Goal: Task Accomplishment & Management: Use online tool/utility

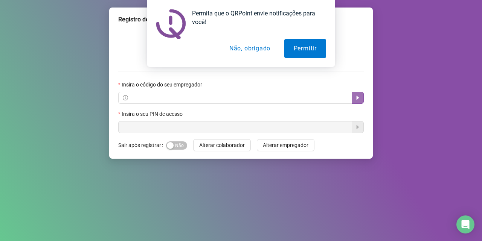
click at [360, 100] on icon "caret-right" at bounding box center [358, 98] width 6 height 6
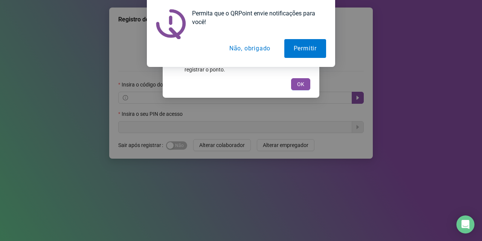
click at [329, 7] on div "Permita que o QRPoint envie notificações para você! Permitir Não, obrigado" at bounding box center [241, 33] width 188 height 67
click at [317, 49] on button "Permitir" at bounding box center [305, 48] width 42 height 19
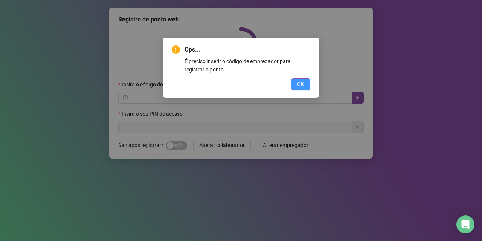
click at [303, 84] on span "OK" at bounding box center [300, 84] width 7 height 8
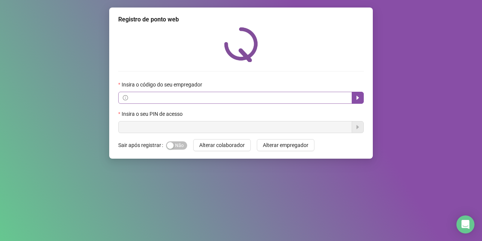
click at [125, 96] on icon "info-circle" at bounding box center [125, 97] width 5 height 5
click at [133, 100] on input "text" at bounding box center [239, 98] width 218 height 8
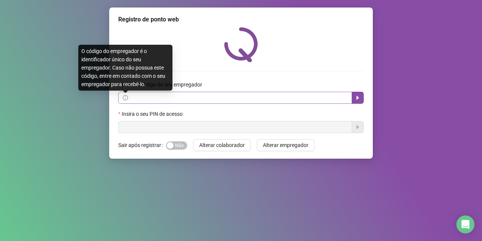
click at [127, 100] on icon "info-circle" at bounding box center [125, 97] width 5 height 5
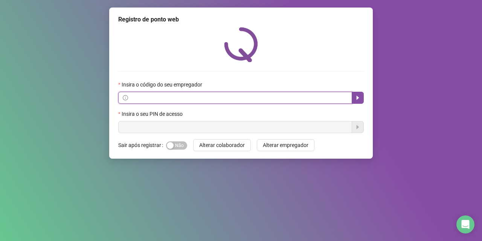
click at [131, 101] on input "text" at bounding box center [239, 98] width 218 height 8
click at [141, 96] on input "text" at bounding box center [239, 98] width 218 height 8
type input "***"
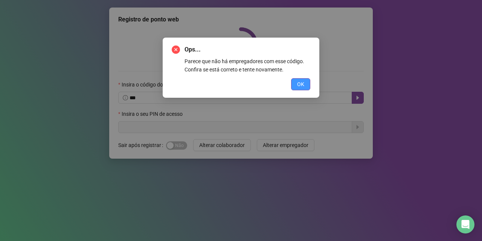
click at [303, 85] on span "OK" at bounding box center [300, 84] width 7 height 8
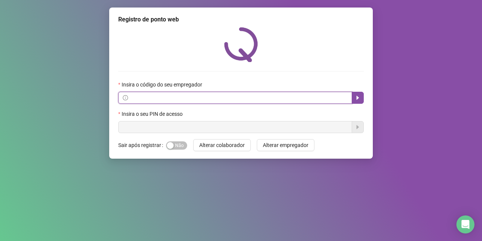
click at [152, 101] on input "text" at bounding box center [239, 98] width 218 height 8
click at [157, 92] on span at bounding box center [235, 98] width 234 height 12
click at [166, 101] on input "text" at bounding box center [239, 98] width 218 height 8
click at [355, 96] on icon "caret-right" at bounding box center [358, 98] width 6 height 6
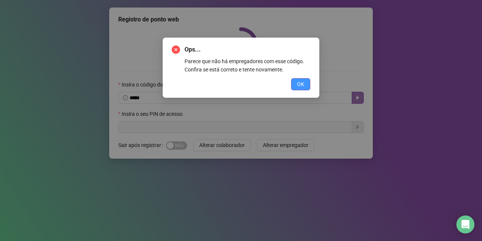
click at [298, 85] on span "OK" at bounding box center [300, 84] width 7 height 8
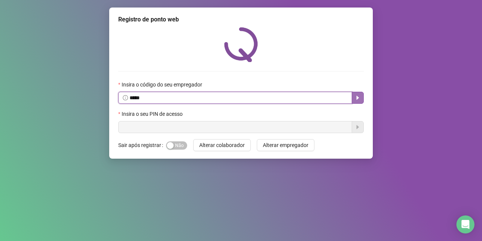
click at [149, 98] on input "*****" at bounding box center [239, 98] width 218 height 8
click at [126, 99] on icon "info-circle" at bounding box center [125, 97] width 5 height 5
type input "*"
click at [356, 98] on icon "caret-right" at bounding box center [358, 98] width 6 height 6
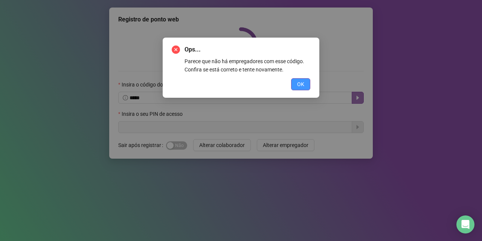
click at [304, 84] on span "OK" at bounding box center [300, 84] width 7 height 8
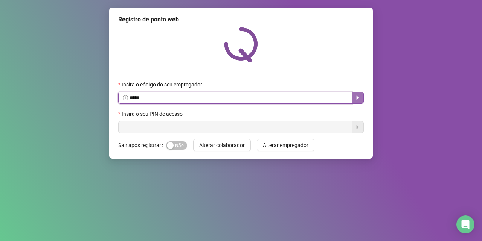
click at [159, 97] on input "*****" at bounding box center [239, 98] width 218 height 8
type input "*"
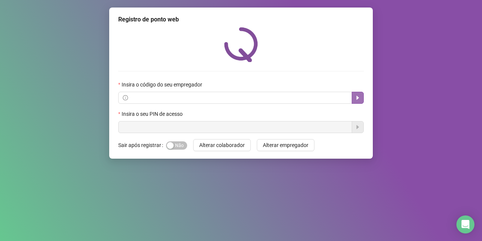
click at [407, 71] on div "Registro de ponto web Insira o código do seu empregador Insira o seu PIN de ace…" at bounding box center [241, 120] width 482 height 241
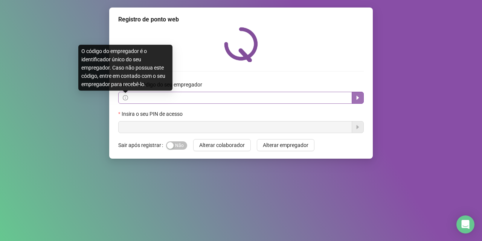
click at [124, 101] on icon "info-circle" at bounding box center [125, 97] width 5 height 5
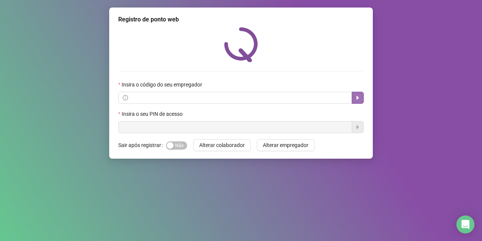
click at [248, 75] on div "Insira o código do seu empregador Insira o seu PIN de acesso" at bounding box center [240, 80] width 245 height 106
click at [170, 91] on div "Insira o código do seu empregador" at bounding box center [240, 86] width 245 height 11
click at [175, 112] on label "Insira o seu PIN de acesso" at bounding box center [152, 114] width 69 height 8
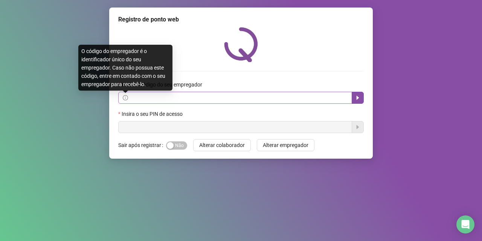
click at [123, 96] on icon "info-circle" at bounding box center [125, 97] width 5 height 5
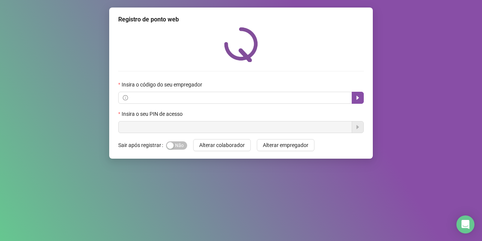
click at [140, 134] on div "Registro de ponto web Insira o código do seu empregador Insira o seu PIN de ace…" at bounding box center [241, 83] width 264 height 151
click at [120, 116] on label "Insira o seu PIN de acesso" at bounding box center [152, 114] width 69 height 8
click at [172, 148] on div "button" at bounding box center [170, 145] width 7 height 7
click at [129, 99] on span at bounding box center [235, 98] width 234 height 12
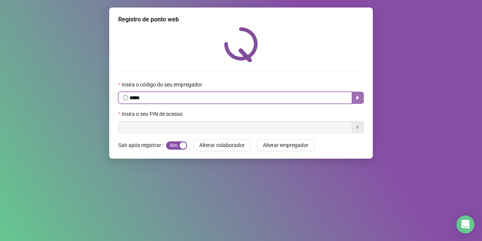
click at [357, 100] on icon "caret-right" at bounding box center [358, 98] width 6 height 6
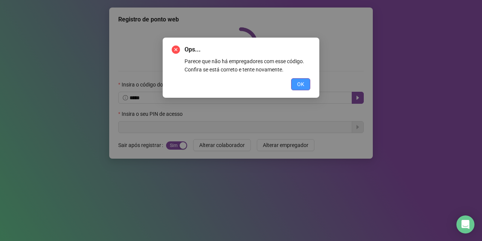
click at [302, 85] on span "OK" at bounding box center [300, 84] width 7 height 8
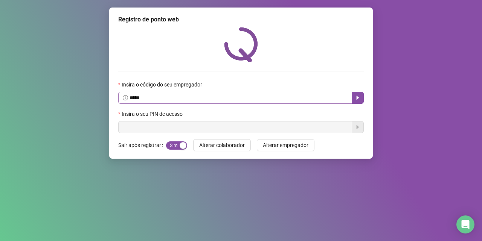
click at [157, 104] on span "*****" at bounding box center [235, 98] width 234 height 12
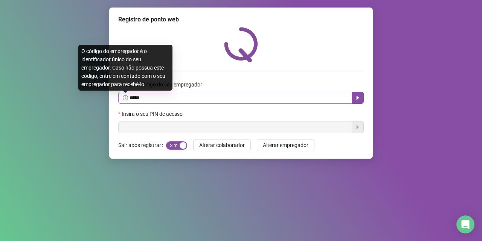
click at [125, 98] on icon "info-circle" at bounding box center [125, 97] width 5 height 5
type input "*"
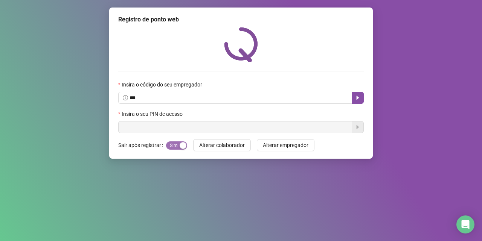
click at [166, 147] on span "Sim Não" at bounding box center [176, 146] width 21 height 8
click at [119, 84] on label "Insira o código do seu empregador" at bounding box center [162, 85] width 89 height 8
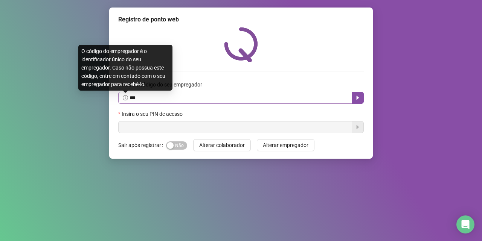
click at [125, 100] on icon "info-circle" at bounding box center [125, 97] width 5 height 5
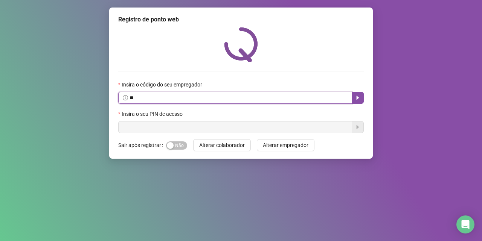
type input "*"
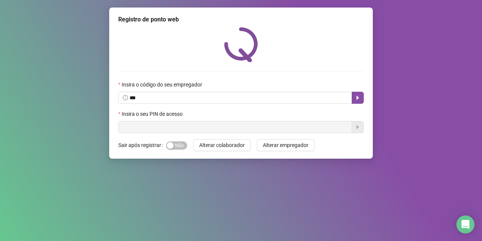
click at [357, 97] on icon "caret-right" at bounding box center [358, 98] width 3 height 4
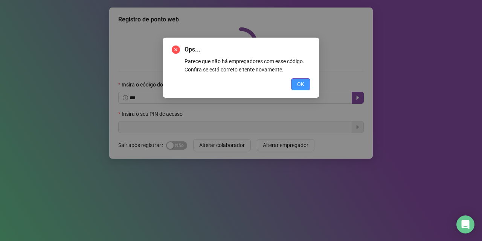
click at [299, 82] on span "OK" at bounding box center [300, 84] width 7 height 8
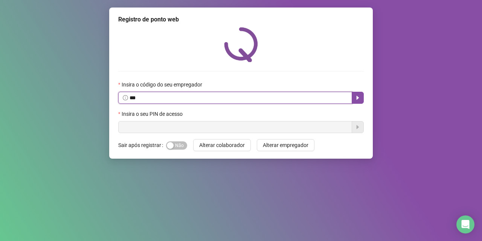
click at [140, 94] on input "***" at bounding box center [239, 98] width 218 height 8
type input "*"
click at [156, 93] on span at bounding box center [235, 98] width 234 height 12
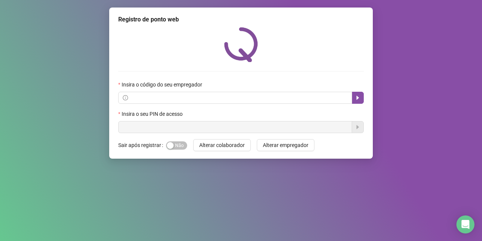
click at [132, 121] on div "Insira o seu PIN de acesso" at bounding box center [240, 115] width 245 height 11
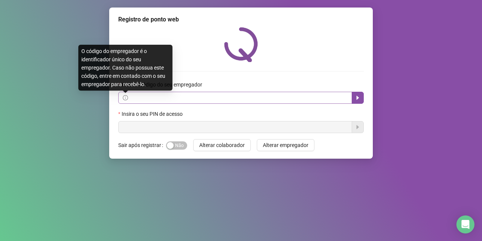
click at [124, 98] on icon "info-circle" at bounding box center [125, 97] width 5 height 5
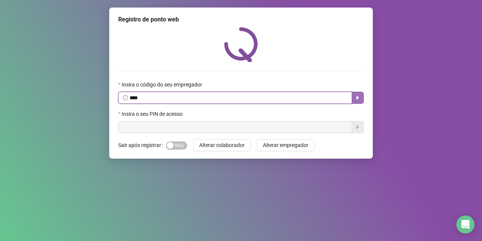
click at [360, 98] on icon "caret-right" at bounding box center [358, 98] width 6 height 6
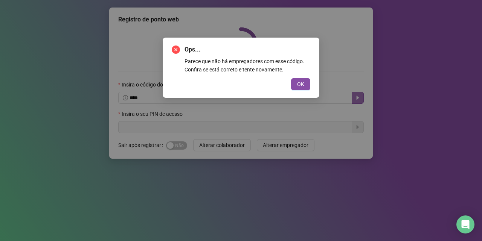
click at [311, 87] on div "Ops... Parece que não há empregadores com esse código. Confira se está correto …" at bounding box center [241, 68] width 157 height 60
click at [300, 82] on span "OK" at bounding box center [300, 84] width 7 height 8
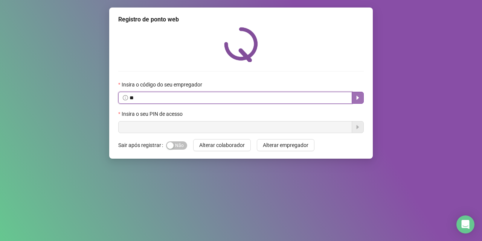
type input "*"
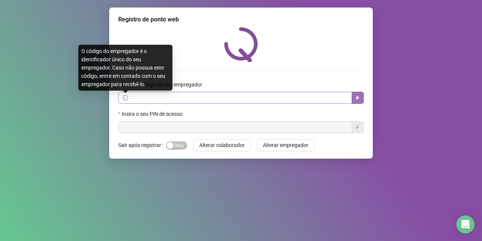
click at [123, 98] on icon "info-circle" at bounding box center [125, 97] width 5 height 5
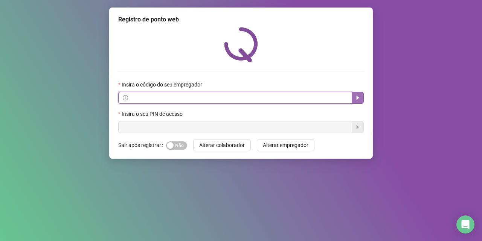
click at [358, 96] on icon "caret-right" at bounding box center [358, 98] width 6 height 6
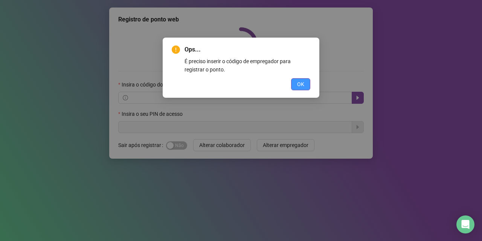
click at [295, 80] on button "OK" at bounding box center [300, 84] width 19 height 12
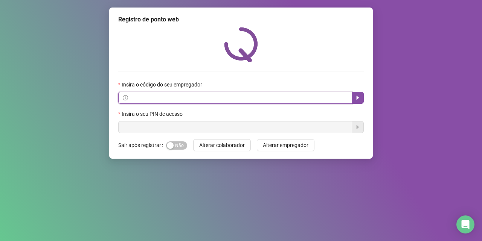
paste input "**********"
click at [362, 98] on button "button" at bounding box center [358, 98] width 12 height 12
type input "**********"
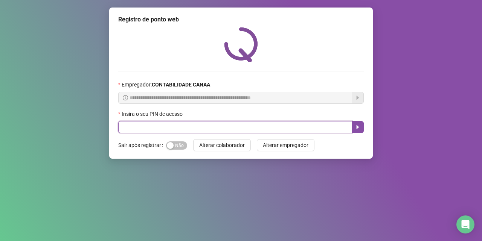
click at [149, 130] on input "text" at bounding box center [235, 127] width 234 height 12
type input "*****"
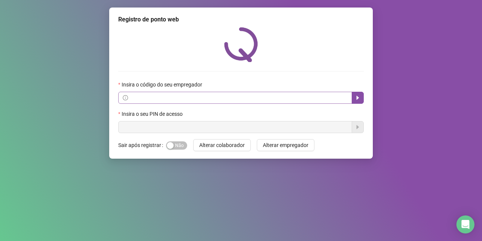
click at [139, 103] on span at bounding box center [235, 98] width 234 height 12
click at [358, 98] on icon "caret-right" at bounding box center [358, 98] width 3 height 4
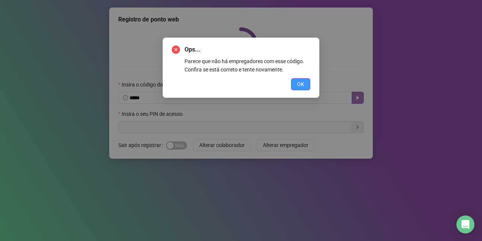
click at [299, 84] on span "OK" at bounding box center [300, 84] width 7 height 8
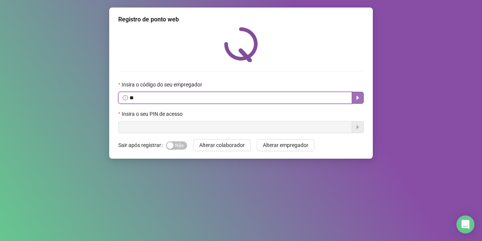
type input "*"
